Goal: Information Seeking & Learning: Learn about a topic

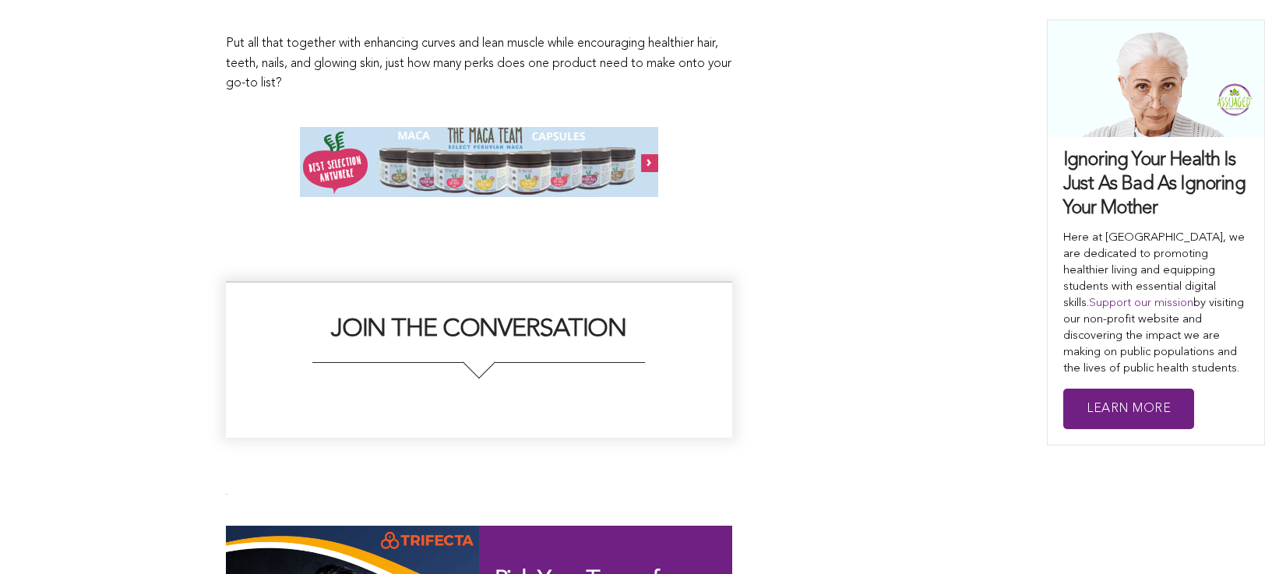
scroll to position [8941, 0]
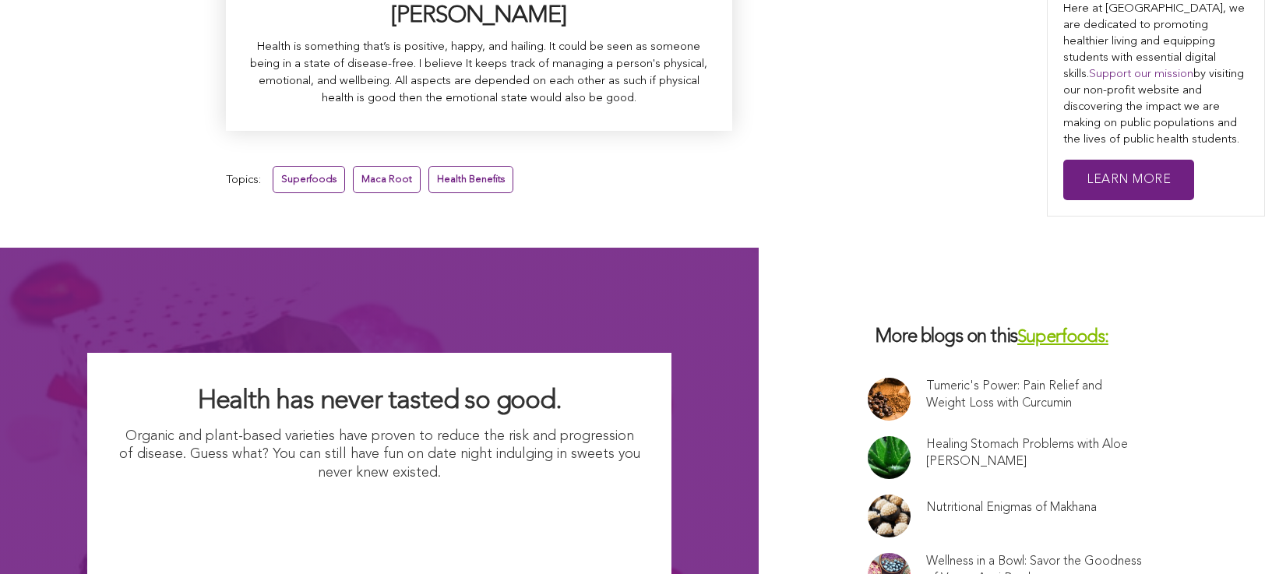
scroll to position [9523, 0]
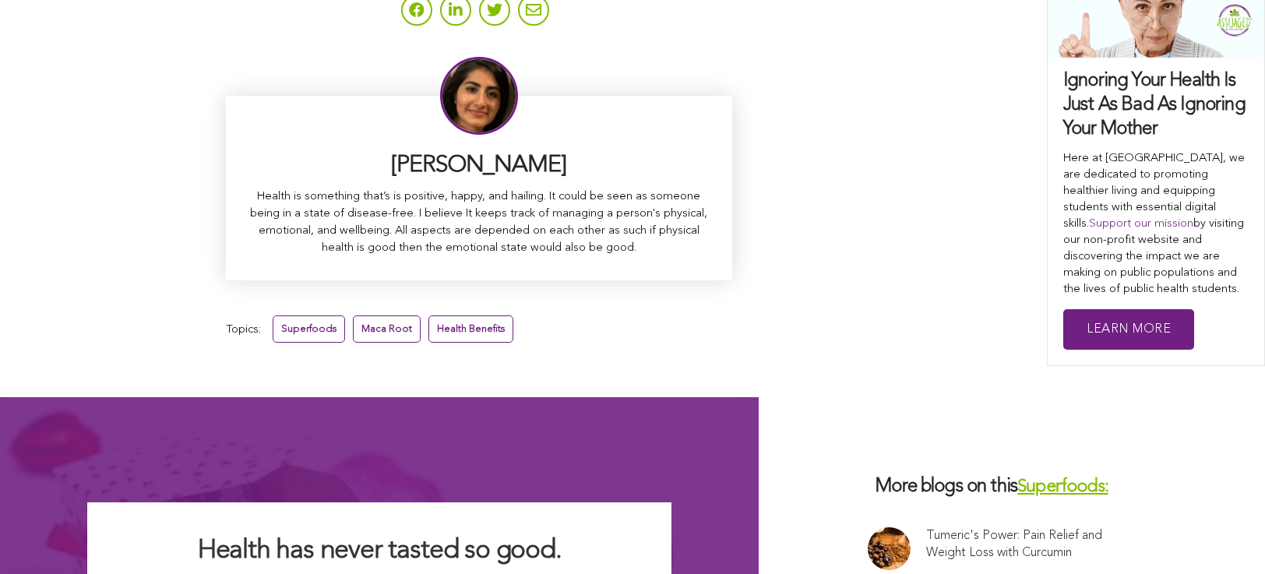
click at [273, 315] on link "Superfoods" at bounding box center [309, 328] width 72 height 27
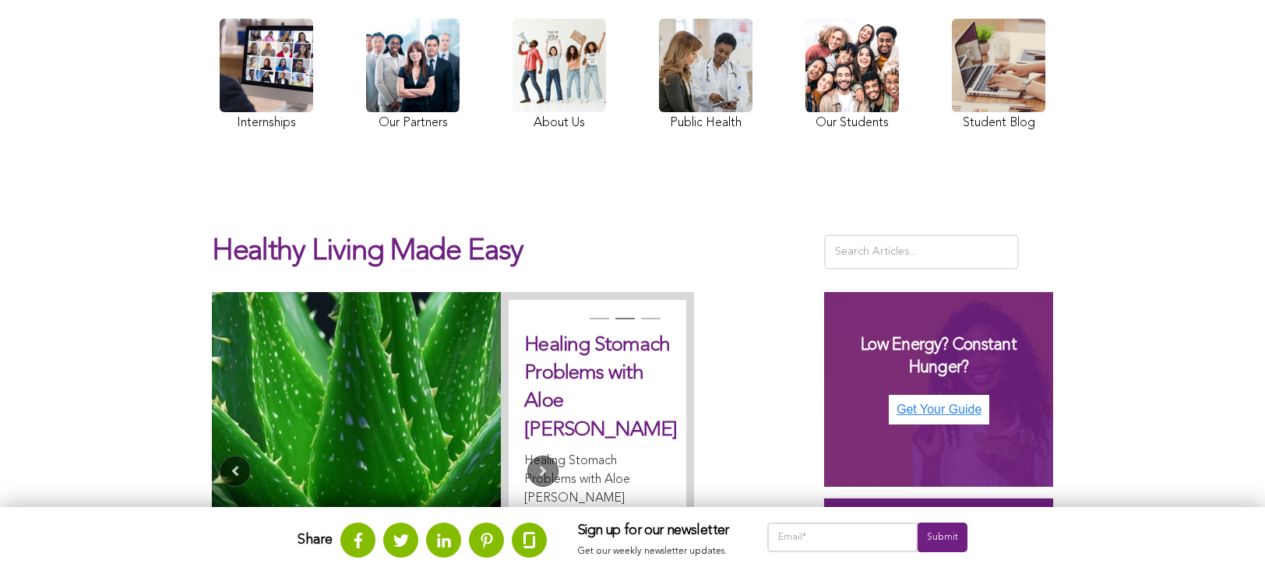
scroll to position [183, 0]
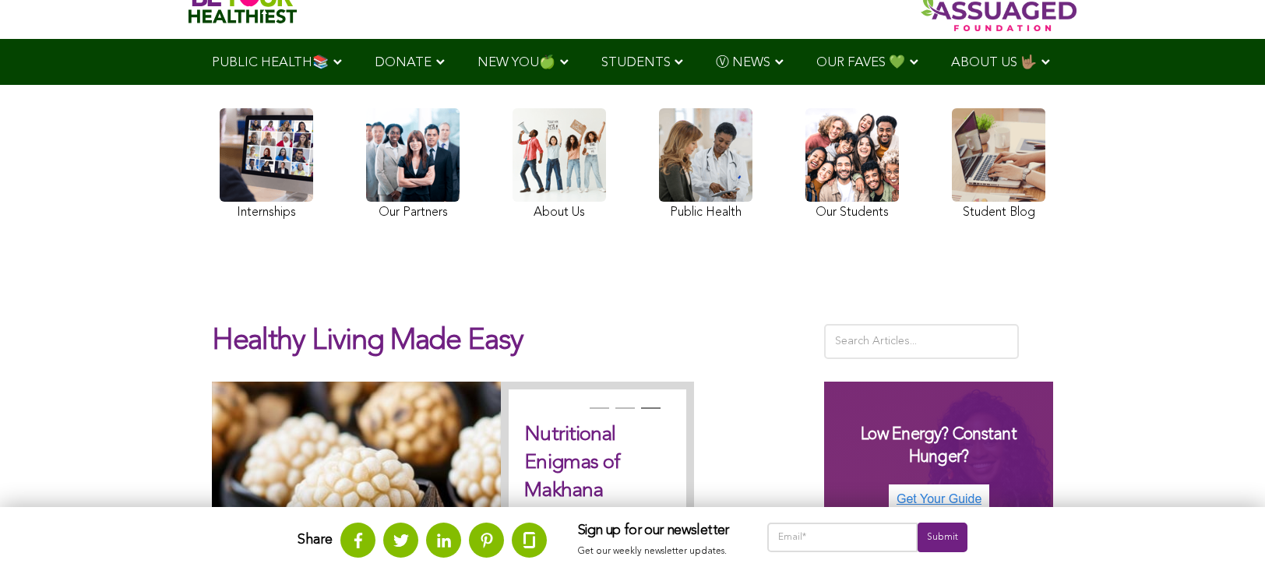
click at [805, 169] on link at bounding box center [851, 166] width 93 height 116
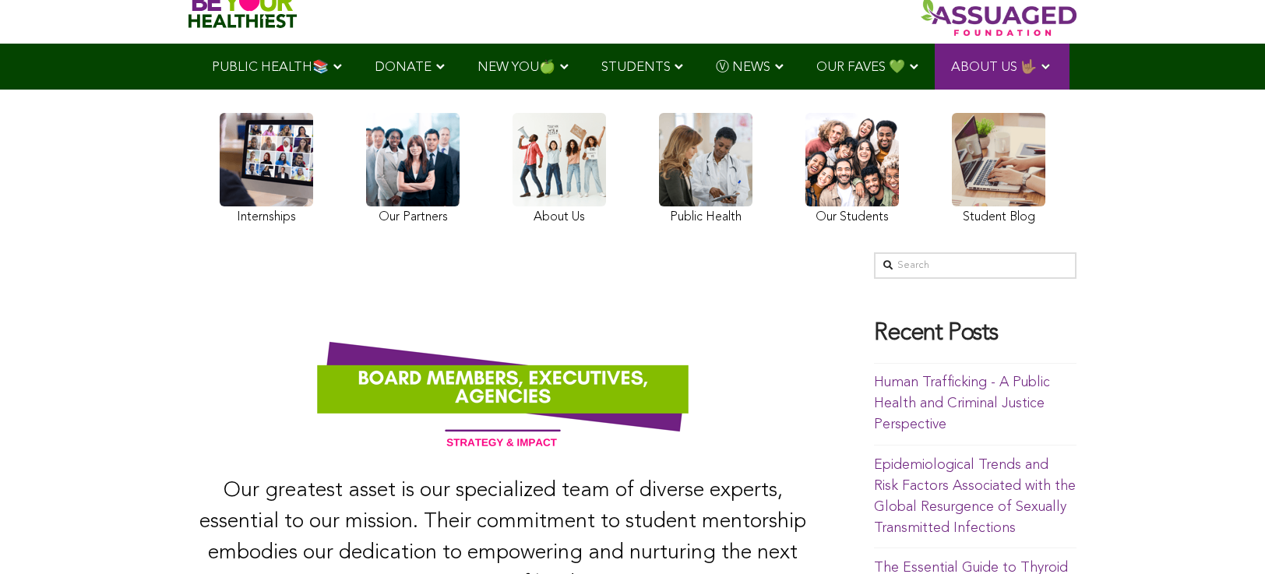
scroll to position [50, 0]
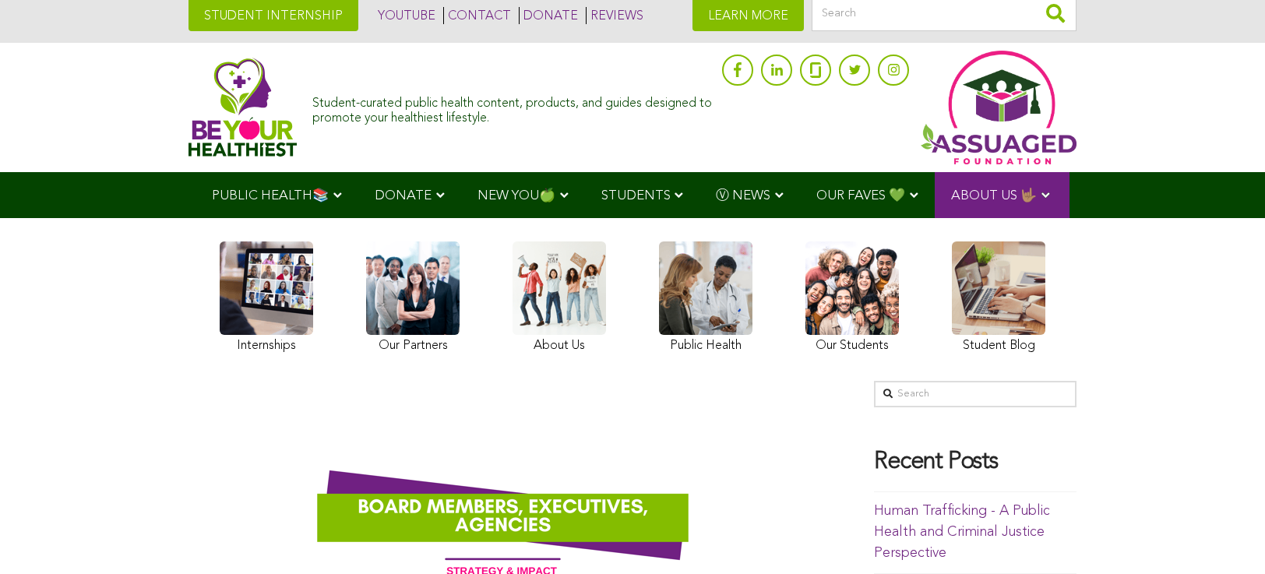
click at [371, 218] on ul "PUBLIC HEALTH📚 YouTube Our Rap Song Immunity Precautions DONATE via Venmo via P…" at bounding box center [632, 195] width 875 height 46
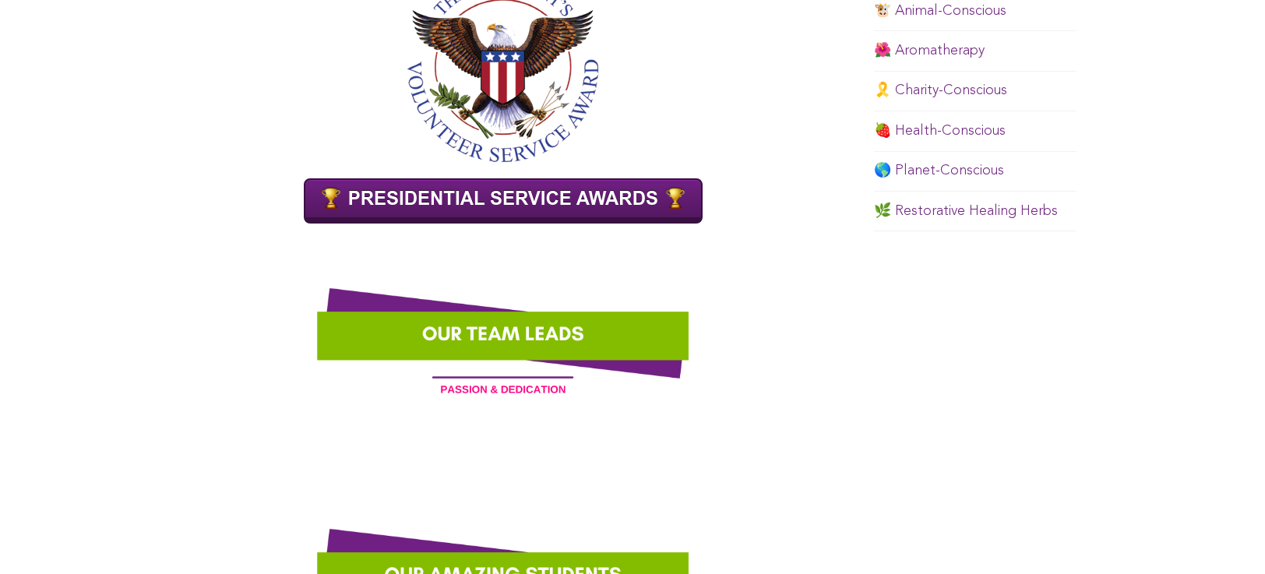
scroll to position [1146, 0]
